Goal: Navigation & Orientation: Find specific page/section

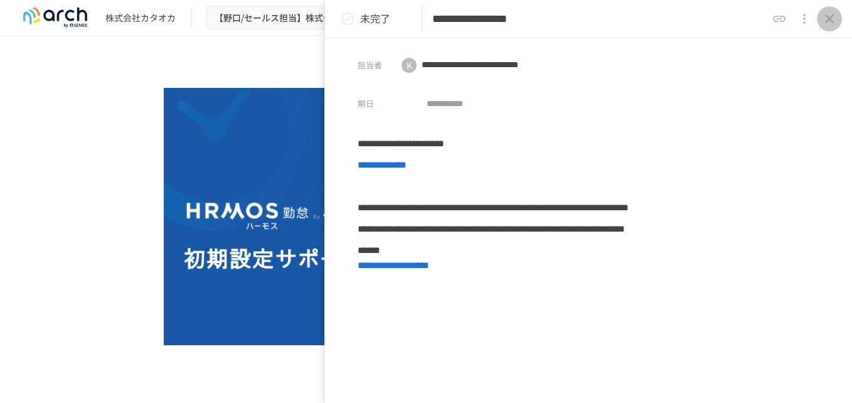
click at [826, 14] on icon "close drawer" at bounding box center [829, 18] width 15 height 15
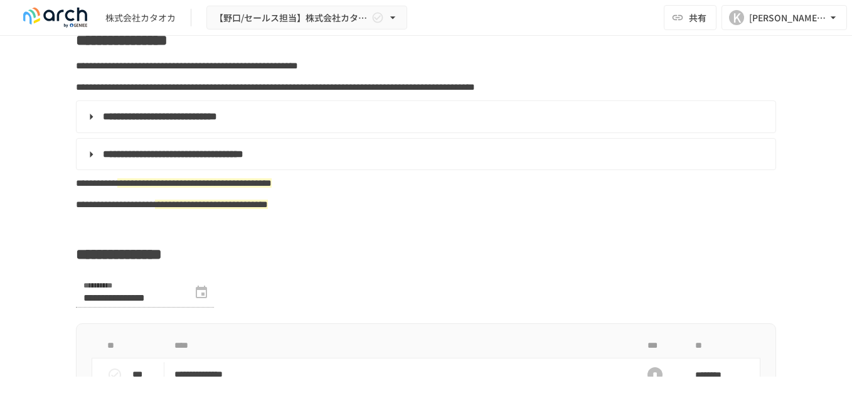
scroll to position [627, 0]
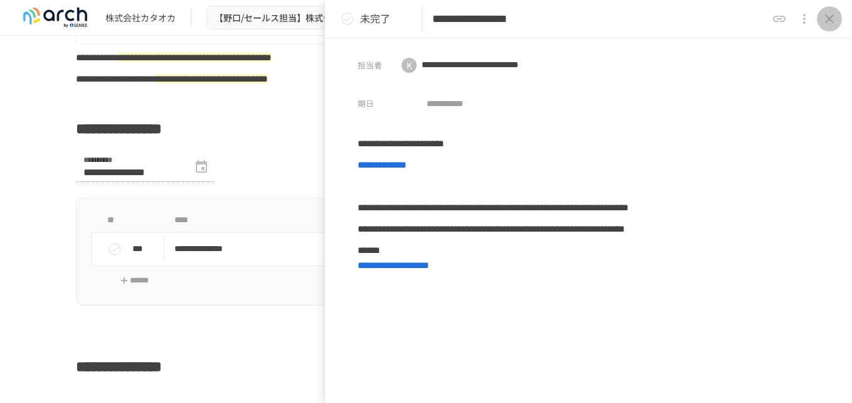
click at [829, 21] on icon "close drawer" at bounding box center [829, 18] width 15 height 15
